Goal: Task Accomplishment & Management: Use online tool/utility

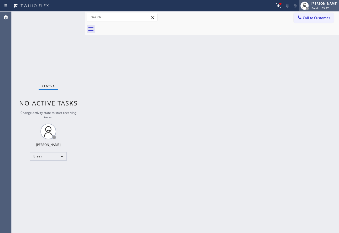
click at [328, 6] on span "Break | 59:27" at bounding box center [320, 8] width 17 height 4
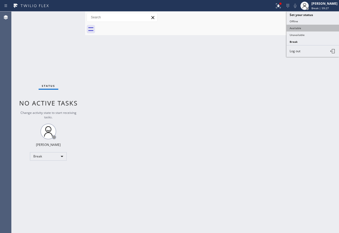
click at [297, 27] on button "Available" at bounding box center [313, 28] width 53 height 7
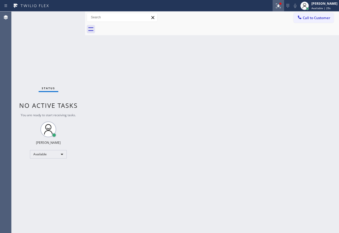
click at [282, 7] on icon at bounding box center [278, 6] width 6 height 6
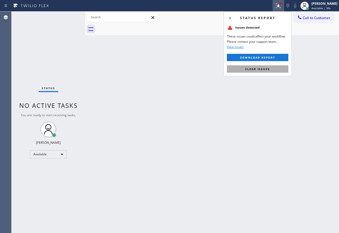
click at [263, 71] on button "Clear issues" at bounding box center [257, 68] width 61 height 7
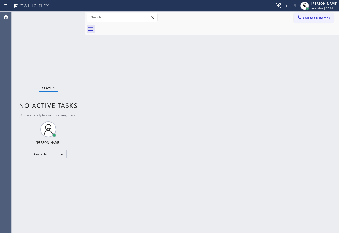
click at [243, 70] on div "Back to Dashboard Change Sender ID Customers Technicians Select a contact Outbo…" at bounding box center [212, 123] width 254 height 222
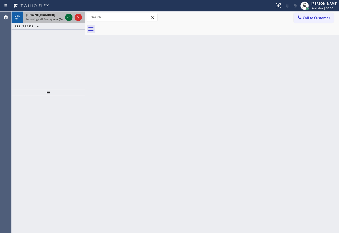
click at [68, 20] on button at bounding box center [68, 17] width 7 height 7
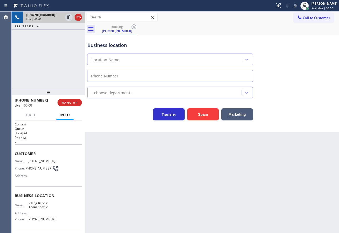
type input "[PHONE_NUMBER]"
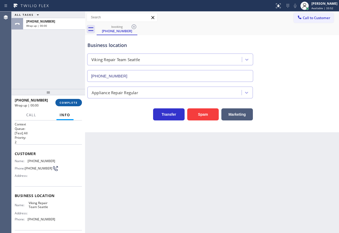
click at [74, 103] on span "COMPLETE" at bounding box center [69, 103] width 18 height 4
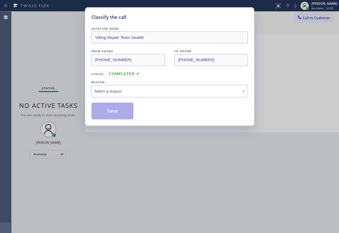
click at [74, 103] on div "Classify the call LOCATION NAME Viking Repair Team Seattle FROM PHONE [PHONE_NU…" at bounding box center [169, 116] width 339 height 233
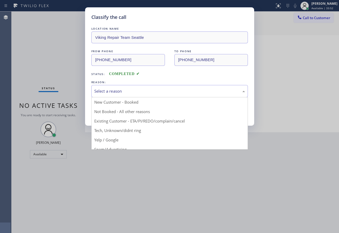
click at [124, 93] on div "Select a reason" at bounding box center [169, 91] width 151 height 6
drag, startPoint x: 113, startPoint y: 129, endPoint x: 113, endPoint y: 110, distance: 18.9
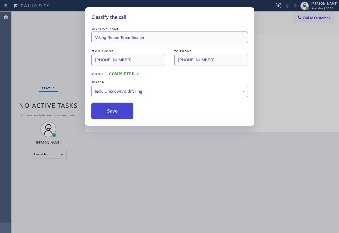
click at [112, 111] on button "Save" at bounding box center [112, 111] width 42 height 17
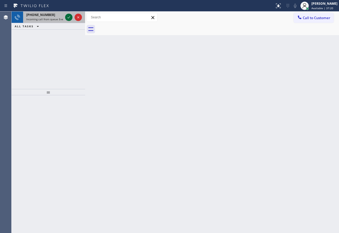
click at [68, 19] on icon at bounding box center [69, 17] width 6 height 6
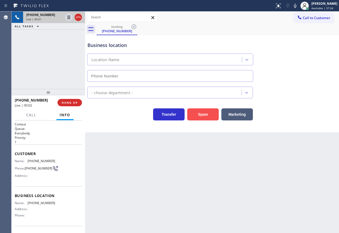
click at [203, 117] on button "Spam" at bounding box center [203, 114] width 32 height 12
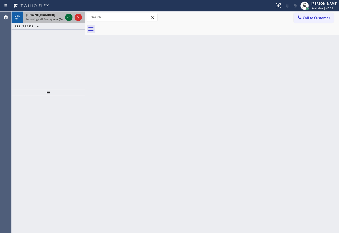
click at [69, 17] on icon at bounding box center [69, 17] width 3 height 2
click at [27, 12] on div "[PHONE_NUMBER] Incoming call from queue [Test] All" at bounding box center [43, 18] width 41 height 12
click at [69, 19] on icon at bounding box center [69, 17] width 6 height 6
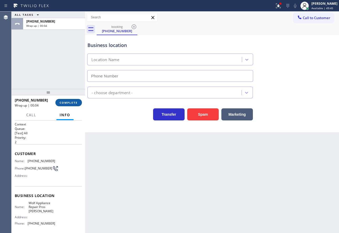
click at [71, 103] on span "COMPLETE" at bounding box center [69, 103] width 18 height 4
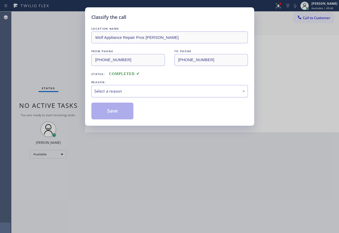
click at [108, 90] on div "Select a reason" at bounding box center [169, 91] width 151 height 6
click at [112, 115] on button "Save" at bounding box center [112, 111] width 42 height 17
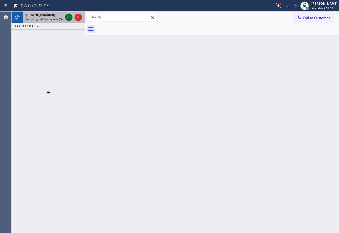
click at [66, 17] on icon at bounding box center [69, 17] width 6 height 6
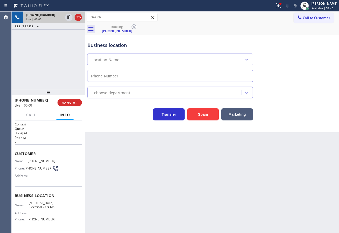
type input "[PHONE_NUMBER]"
click at [119, 46] on div "Business location" at bounding box center [169, 45] width 165 height 7
click at [323, 153] on div "Back to Dashboard Change Sender ID Customers Technicians Select a contact Outbo…" at bounding box center [212, 123] width 254 height 222
click at [273, 162] on div "Back to Dashboard Change Sender ID Customers Technicians Select a contact Outbo…" at bounding box center [212, 123] width 254 height 222
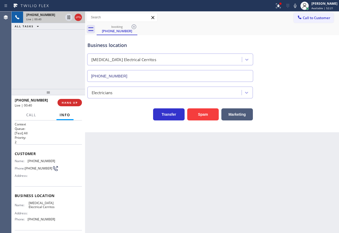
click at [306, 92] on div "Electricians" at bounding box center [211, 92] width 251 height 14
click at [298, 3] on icon at bounding box center [295, 6] width 6 height 6
click at [298, 4] on icon at bounding box center [295, 6] width 6 height 6
click at [298, 6] on icon at bounding box center [295, 6] width 6 height 6
click at [297, 6] on rect at bounding box center [295, 5] width 4 height 4
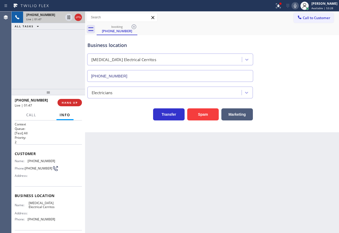
click at [278, 72] on div "Business location [MEDICAL_DATA] Electrical Cerritos [PHONE_NUMBER]" at bounding box center [211, 58] width 251 height 48
click at [298, 5] on icon at bounding box center [295, 6] width 6 height 6
click at [296, 65] on div "Business location [MEDICAL_DATA] Electrical Cerritos [PHONE_NUMBER]" at bounding box center [211, 58] width 251 height 48
click at [188, 48] on div "Business location" at bounding box center [169, 45] width 165 height 7
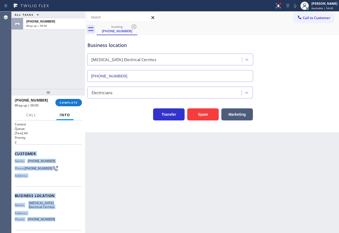
drag, startPoint x: 52, startPoint y: 223, endPoint x: 15, endPoint y: 155, distance: 77.8
click at [15, 155] on div "Context Queue: [Test] All Priority: 2 Customer Name: [PHONE_NUMBER] Phone: [PHO…" at bounding box center [48, 196] width 67 height 148
copy div "Customer Name: [PHONE_NUMBER] Phone: [PHONE_NUMBER] Address: Business location …"
click at [65, 103] on span "COMPLETE" at bounding box center [69, 103] width 18 height 4
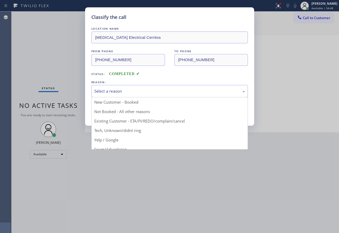
click at [143, 87] on div "Select a reason" at bounding box center [169, 91] width 157 height 12
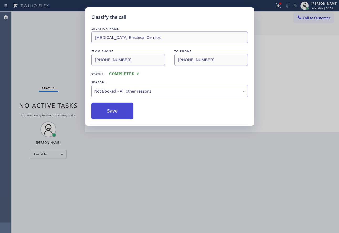
click at [112, 111] on button "Save" at bounding box center [112, 111] width 42 height 17
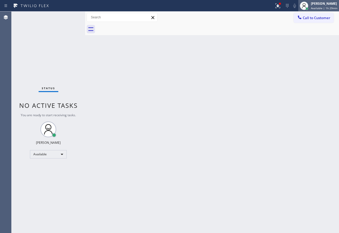
click at [319, 3] on div "[PERSON_NAME]" at bounding box center [324, 3] width 27 height 4
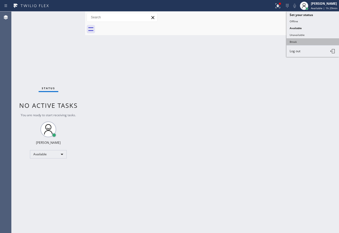
click at [298, 41] on button "Break" at bounding box center [313, 41] width 53 height 7
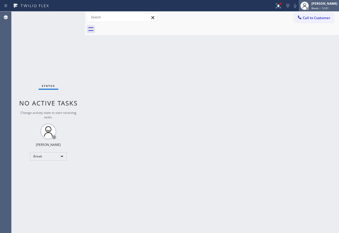
click at [326, 7] on span "Break | 12:01" at bounding box center [320, 8] width 17 height 4
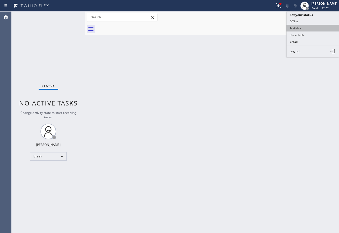
click at [300, 27] on button "Available" at bounding box center [313, 28] width 53 height 7
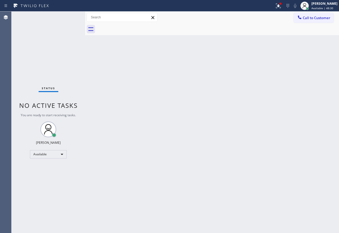
click at [205, 187] on div "Back to Dashboard Change Sender ID Customers Technicians Select a contact Outbo…" at bounding box center [212, 123] width 254 height 222
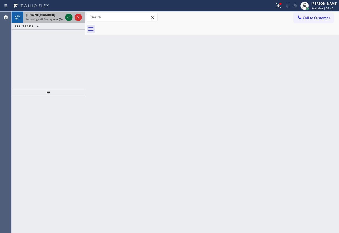
click at [68, 16] on icon at bounding box center [69, 17] width 6 height 6
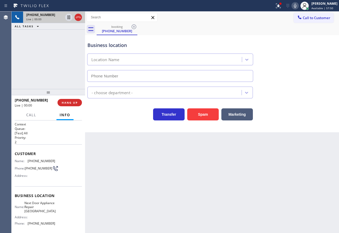
type input "[PHONE_NUMBER]"
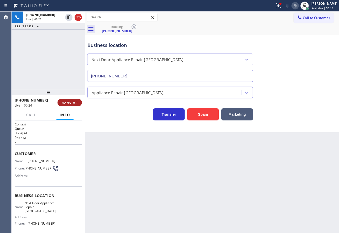
click at [73, 104] on span "HANG UP" at bounding box center [70, 103] width 16 height 4
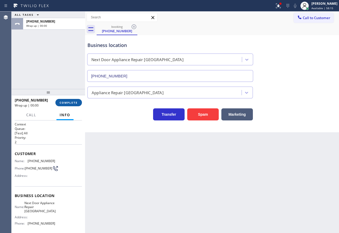
click at [73, 104] on span "COMPLETE" at bounding box center [69, 103] width 18 height 4
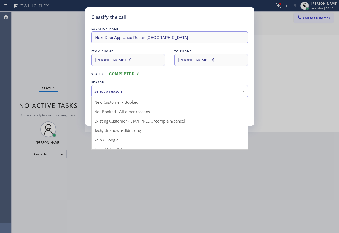
click at [116, 92] on div "Select a reason" at bounding box center [169, 91] width 151 height 6
drag, startPoint x: 112, startPoint y: 131, endPoint x: 111, endPoint y: 117, distance: 13.1
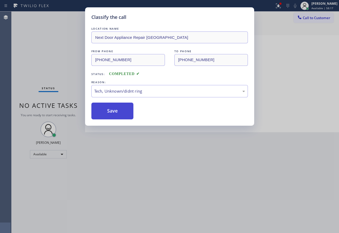
click at [111, 112] on button "Save" at bounding box center [112, 111] width 42 height 17
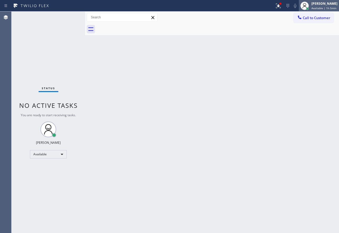
click at [326, 9] on span "Available | 1h 5min" at bounding box center [324, 8] width 25 height 4
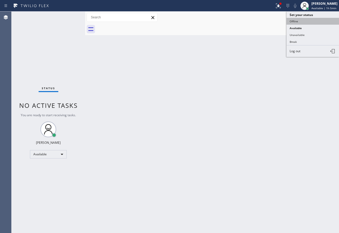
click at [307, 20] on button "Offline" at bounding box center [313, 21] width 53 height 7
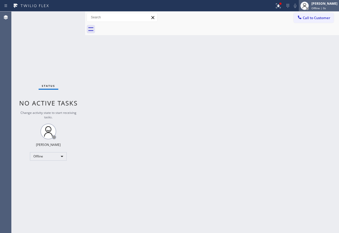
click at [323, 4] on div "[PERSON_NAME]" at bounding box center [325, 3] width 26 height 4
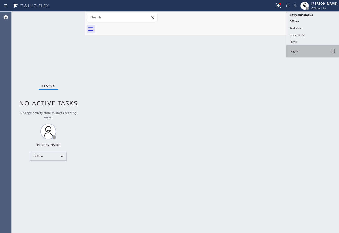
click at [302, 50] on button "Log out" at bounding box center [313, 51] width 53 height 12
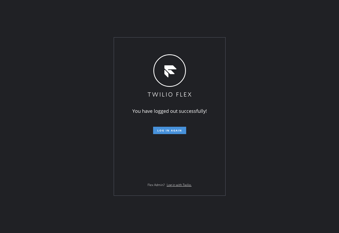
click at [158, 129] on span "Log in again" at bounding box center [169, 131] width 25 height 4
click at [164, 132] on span "Log in again" at bounding box center [169, 131] width 25 height 4
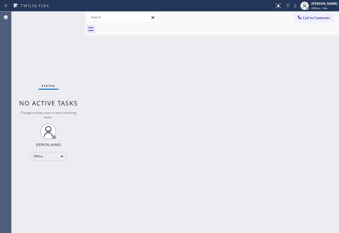
click at [90, 141] on div "Back to Dashboard Change Sender ID Customers Technicians Select a contact Outbo…" at bounding box center [212, 123] width 254 height 222
click at [319, 6] on div "John Tindoc Offline | 35s" at bounding box center [324, 5] width 29 height 9
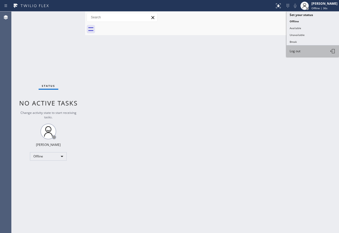
click at [299, 53] on span "Log out" at bounding box center [295, 51] width 11 height 4
